Goal: Task Accomplishment & Management: Complete application form

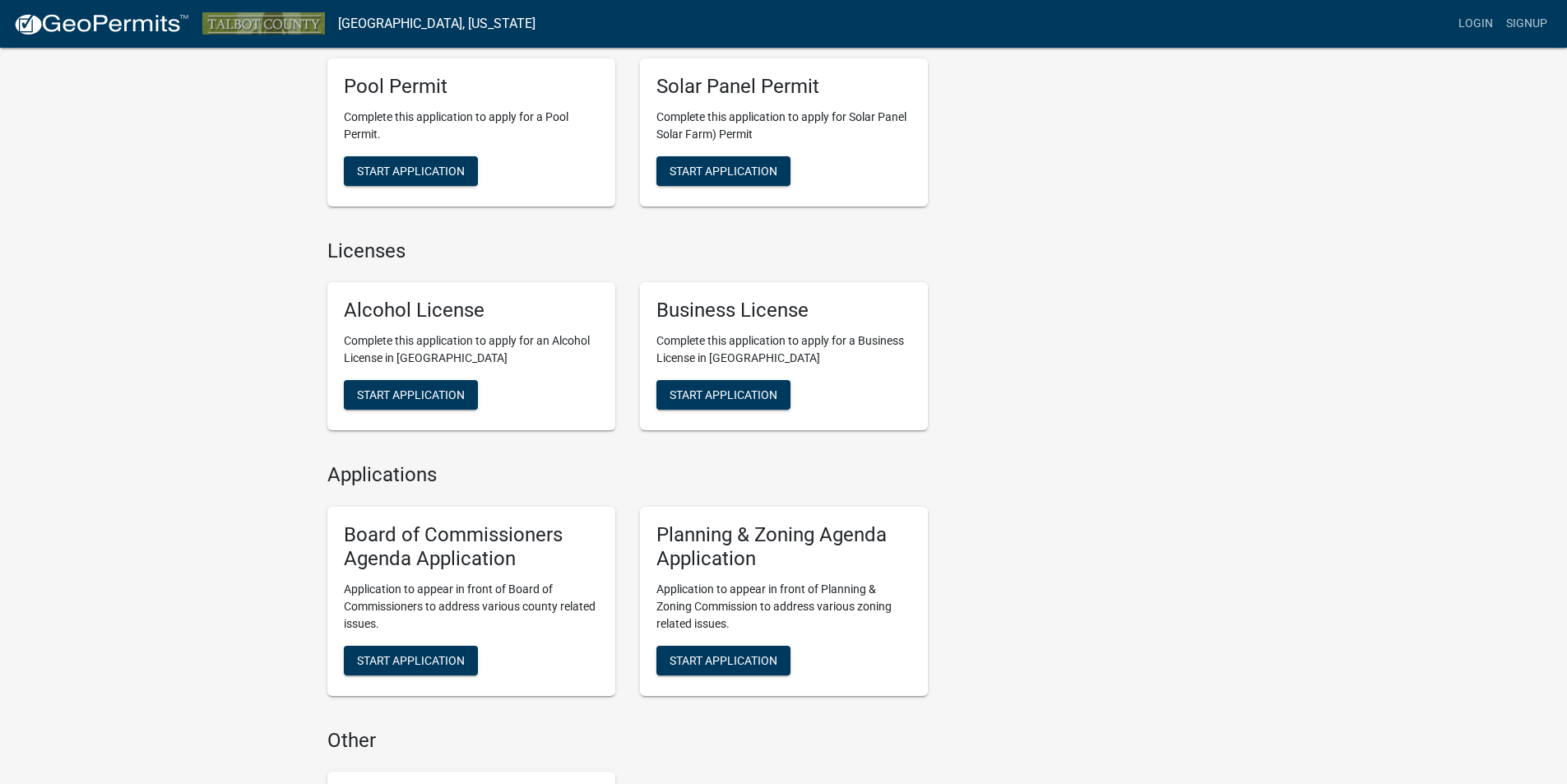
scroll to position [904, 0]
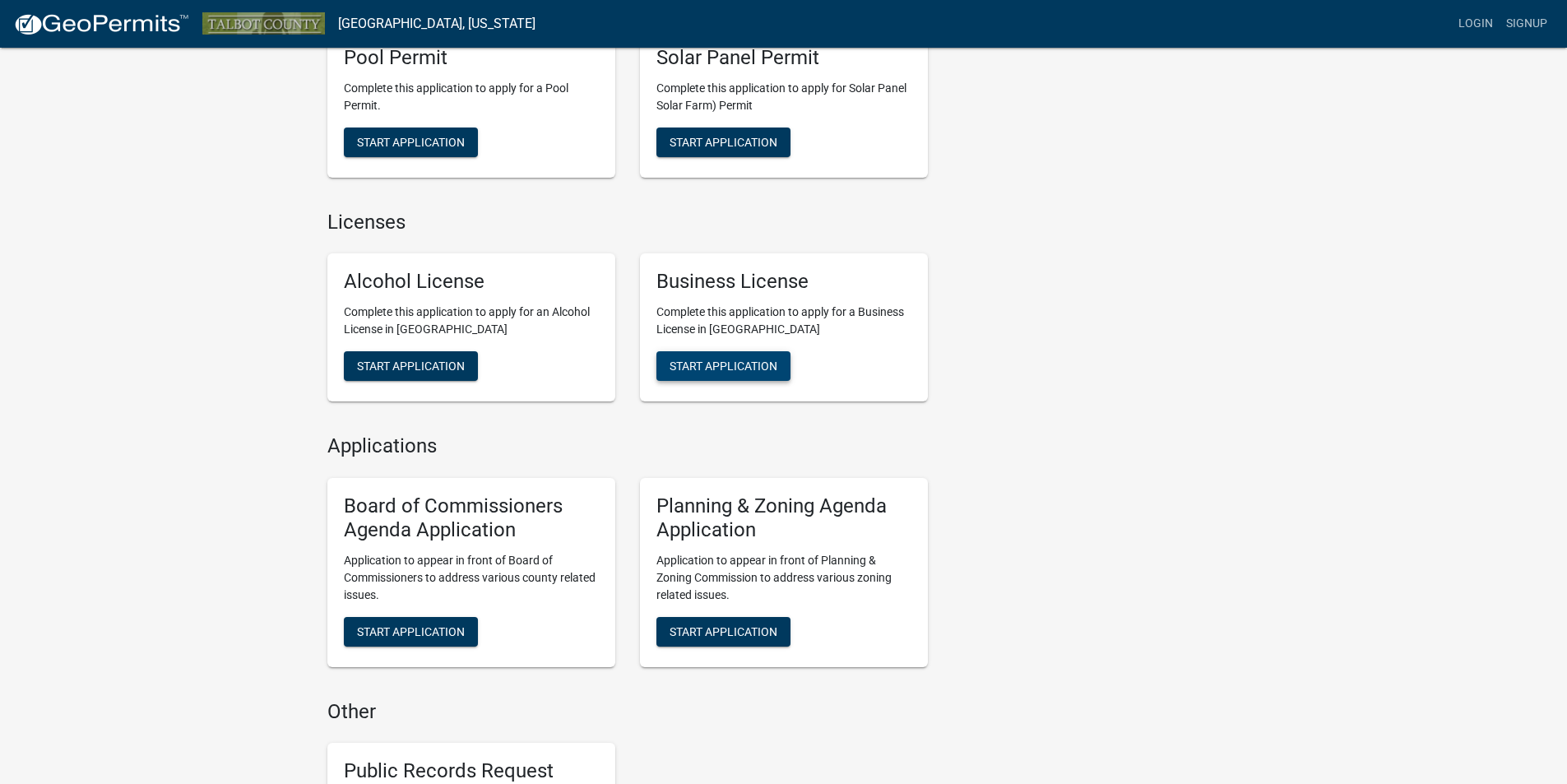
click at [735, 369] on span "Start Application" at bounding box center [723, 366] width 108 height 13
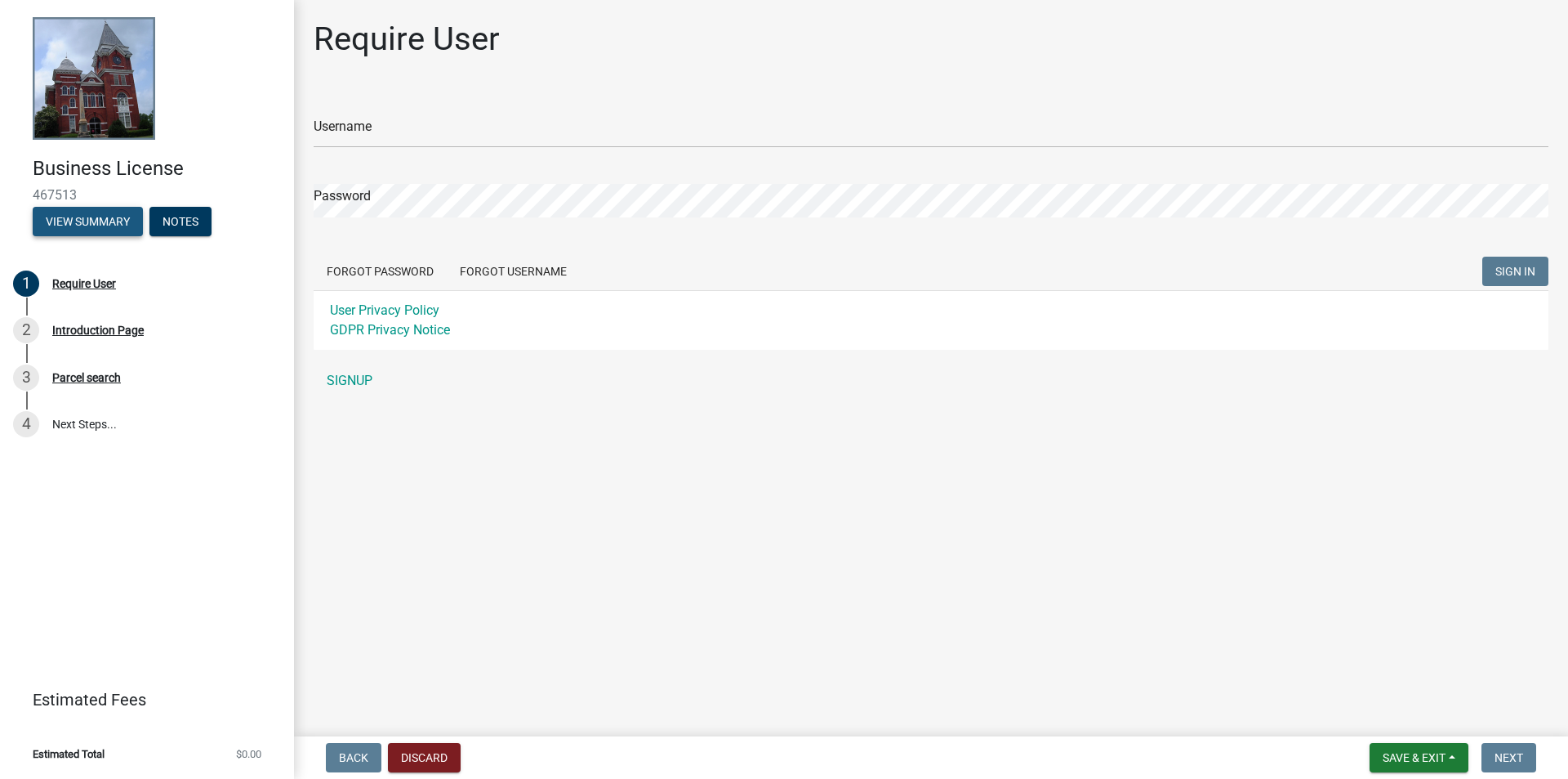
click at [104, 216] on button "View Summary" at bounding box center [88, 221] width 110 height 29
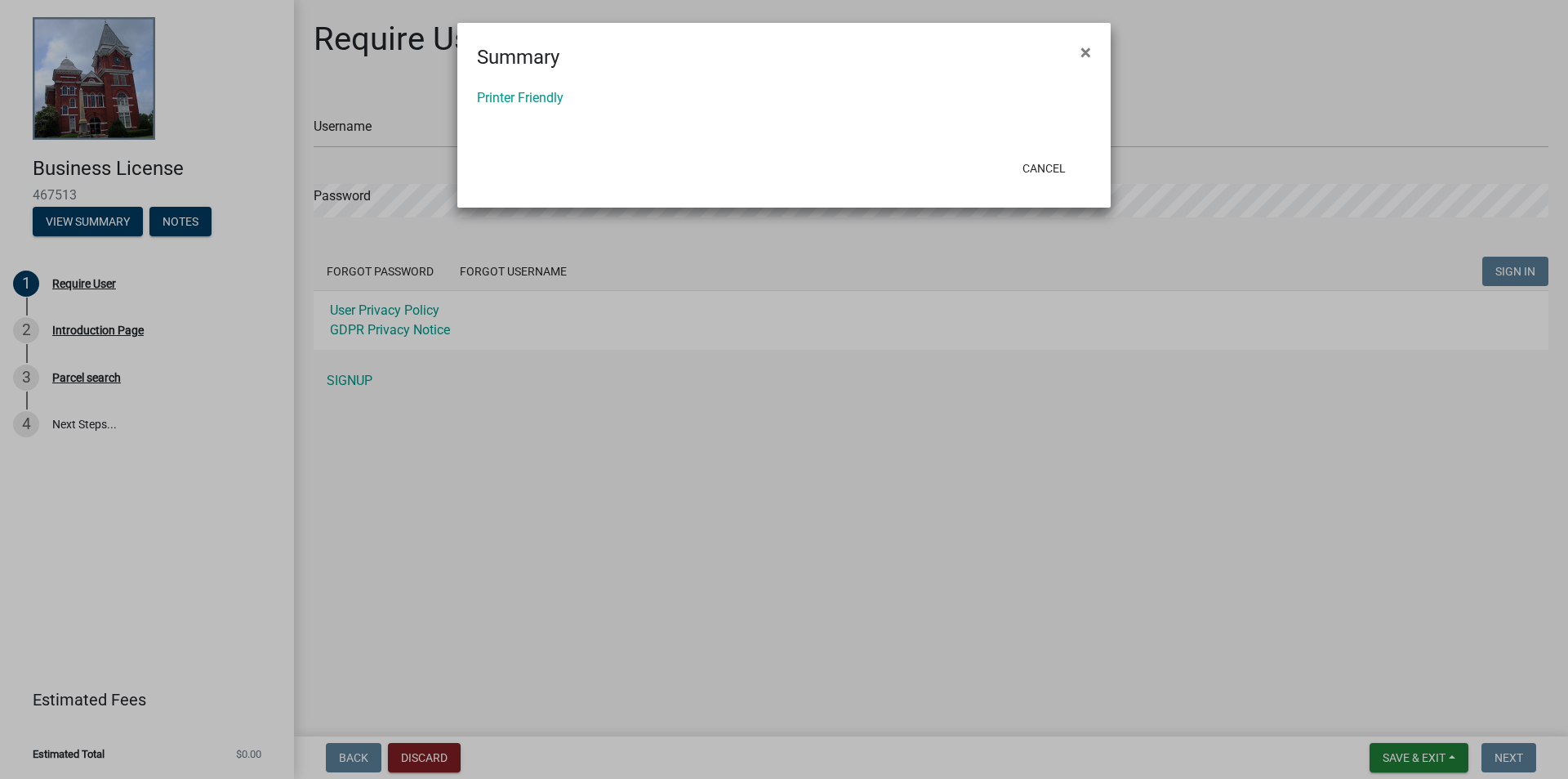
click at [178, 223] on ngb-modal-window "Summary × Printer Friendly Cancel" at bounding box center [784, 390] width 1568 height 779
